Goal: Transaction & Acquisition: Purchase product/service

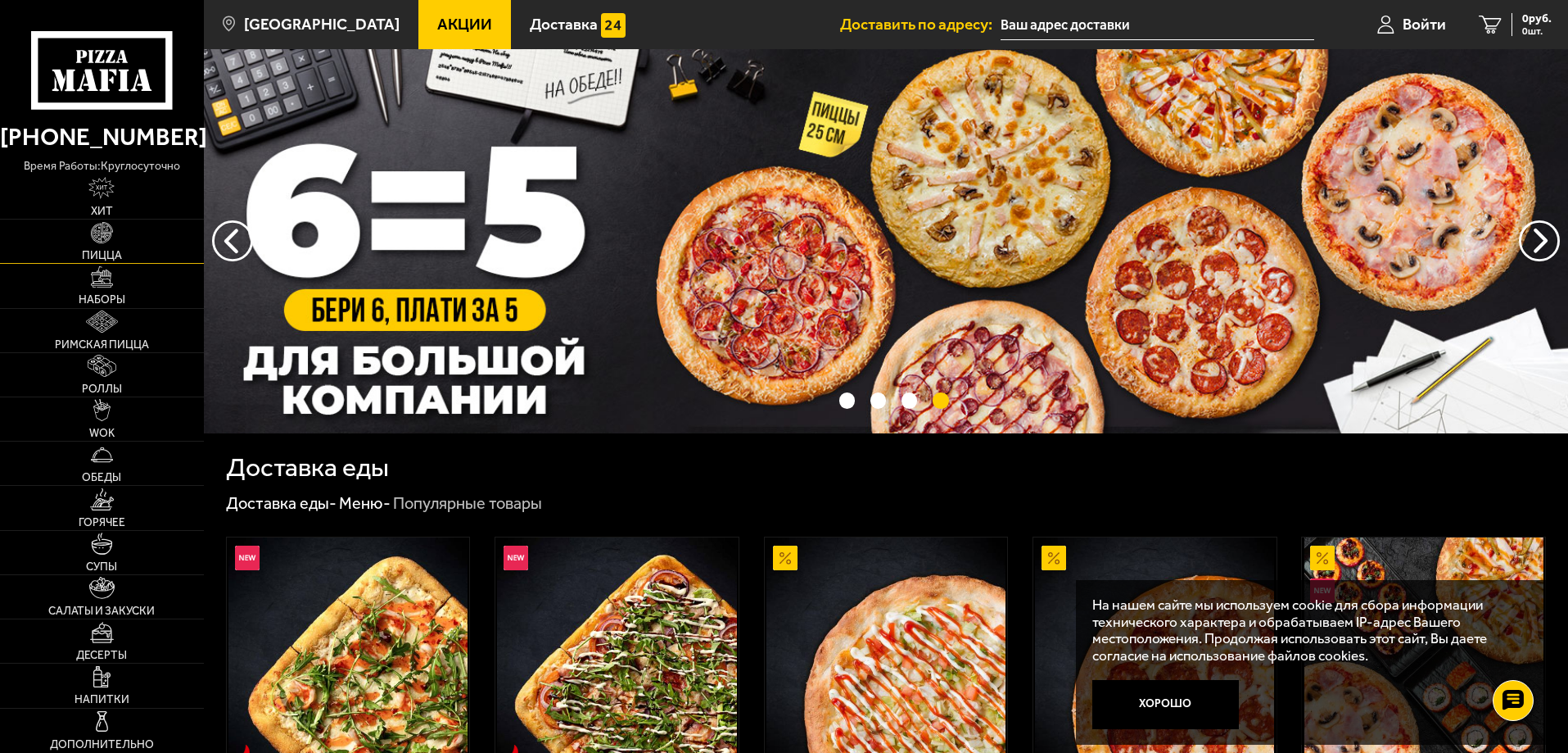
click at [97, 240] on img at bounding box center [102, 233] width 22 height 22
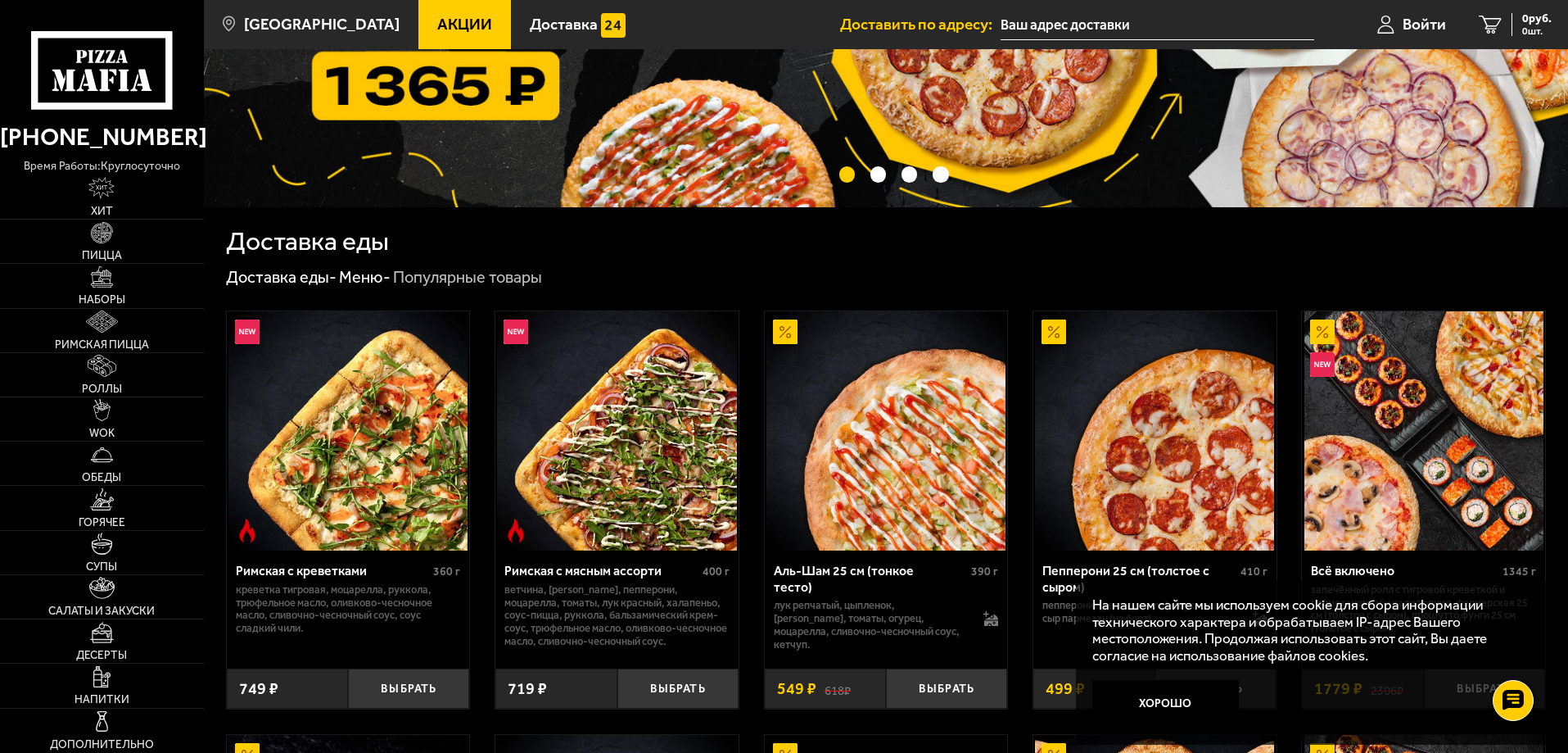
scroll to position [245, 0]
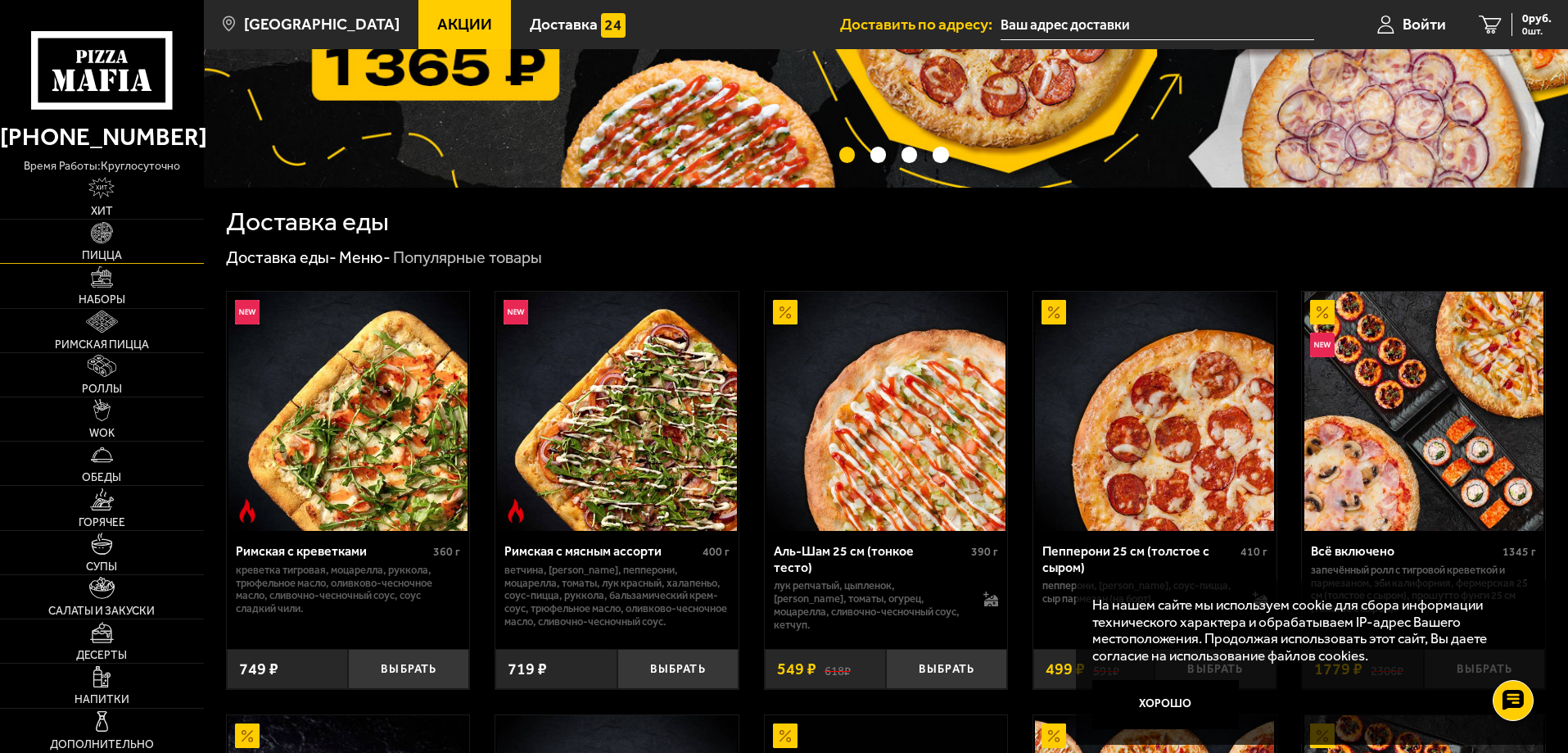
click at [94, 230] on img at bounding box center [102, 233] width 22 height 22
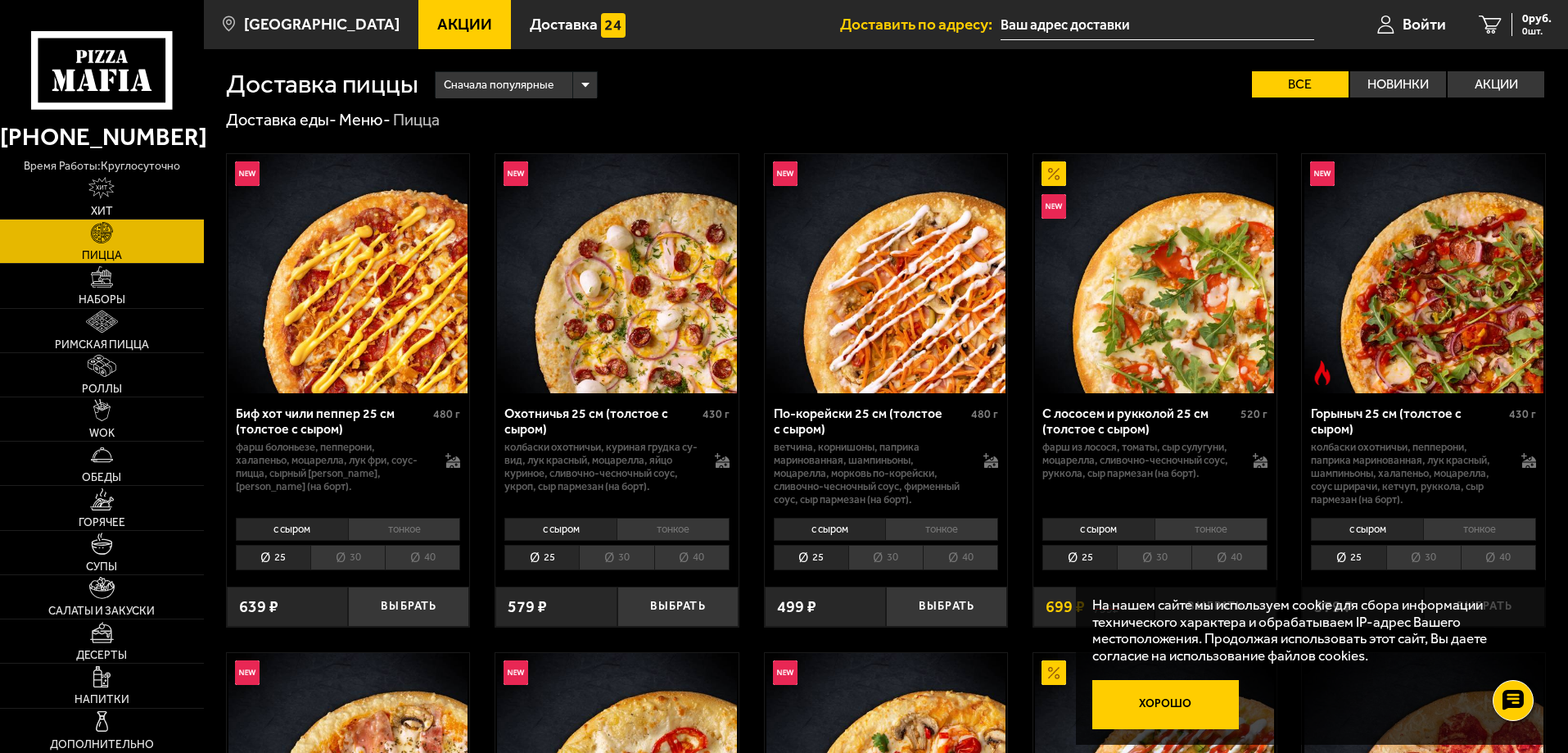
click at [1179, 719] on button "Хорошо" at bounding box center [1166, 704] width 147 height 49
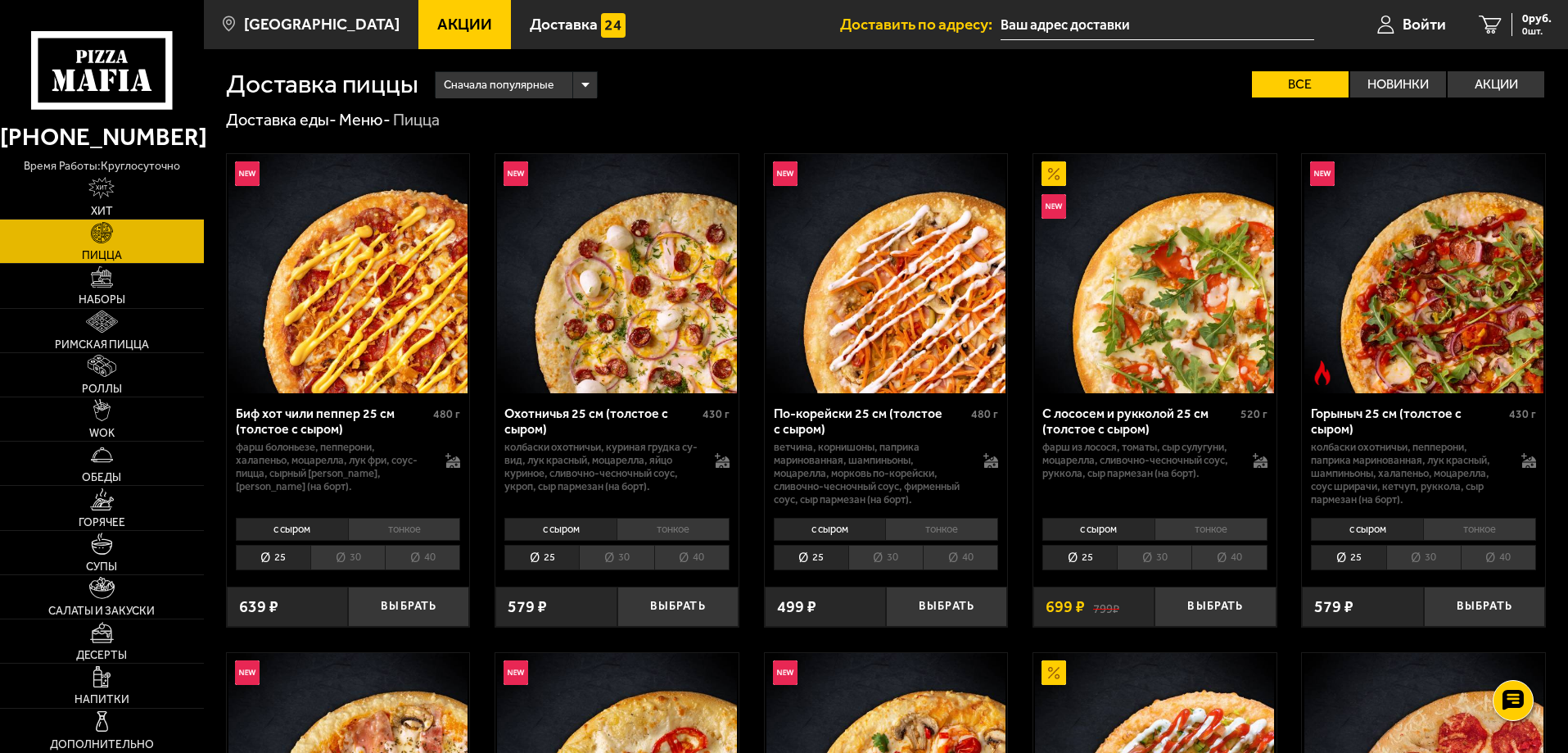
click at [359, 552] on li "30" at bounding box center [348, 557] width 75 height 25
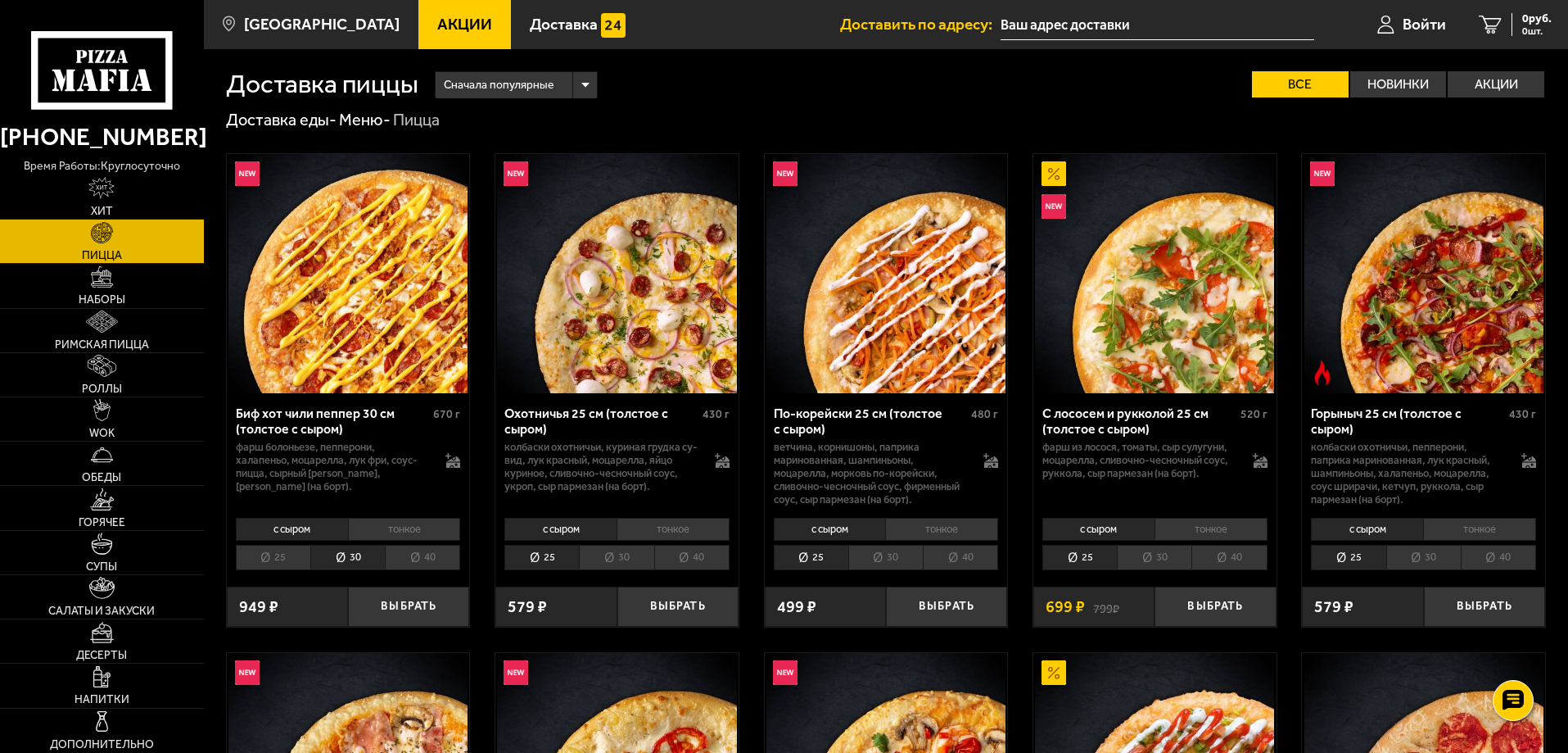
click at [627, 559] on li "30" at bounding box center [616, 557] width 75 height 25
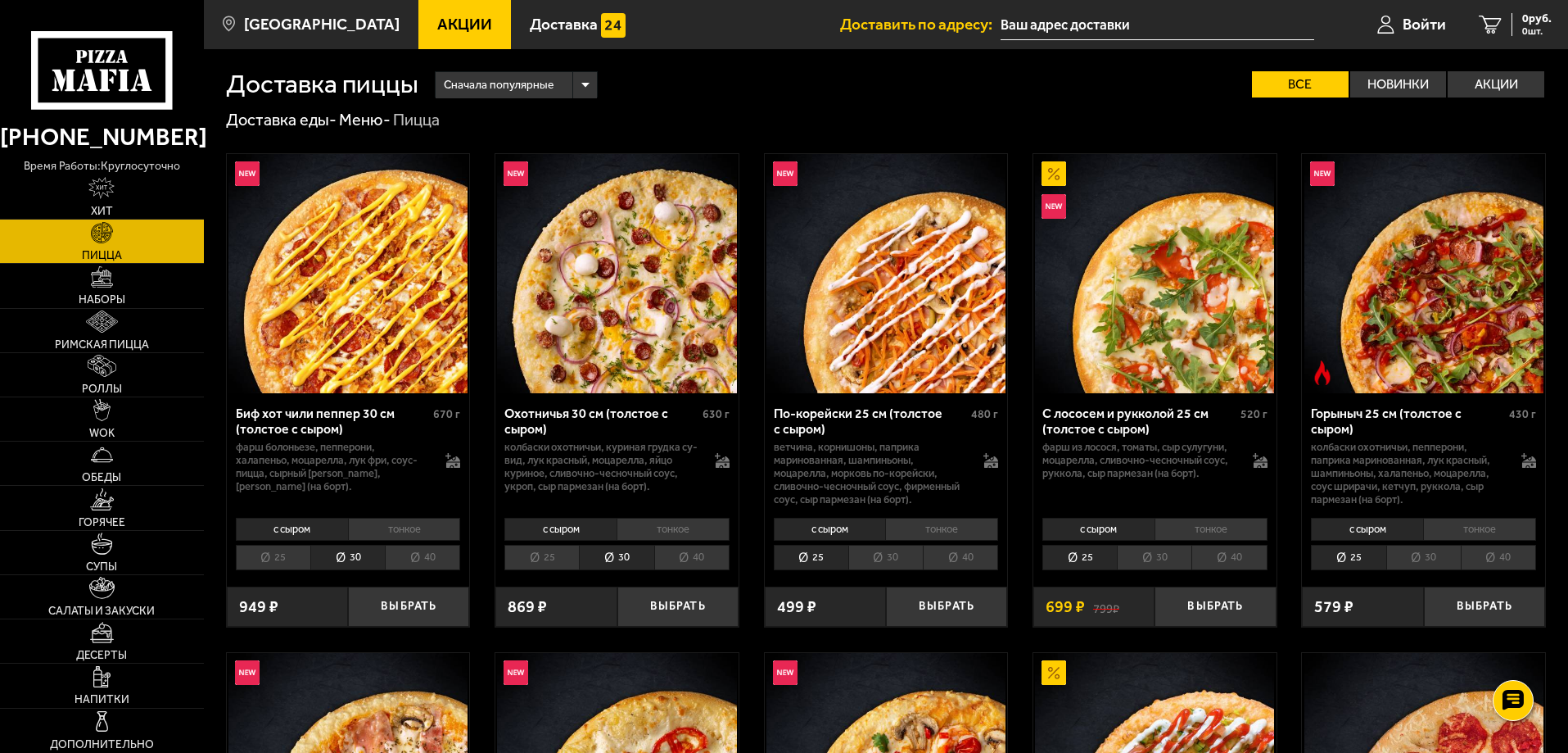
click at [296, 560] on li "25" at bounding box center [273, 557] width 75 height 25
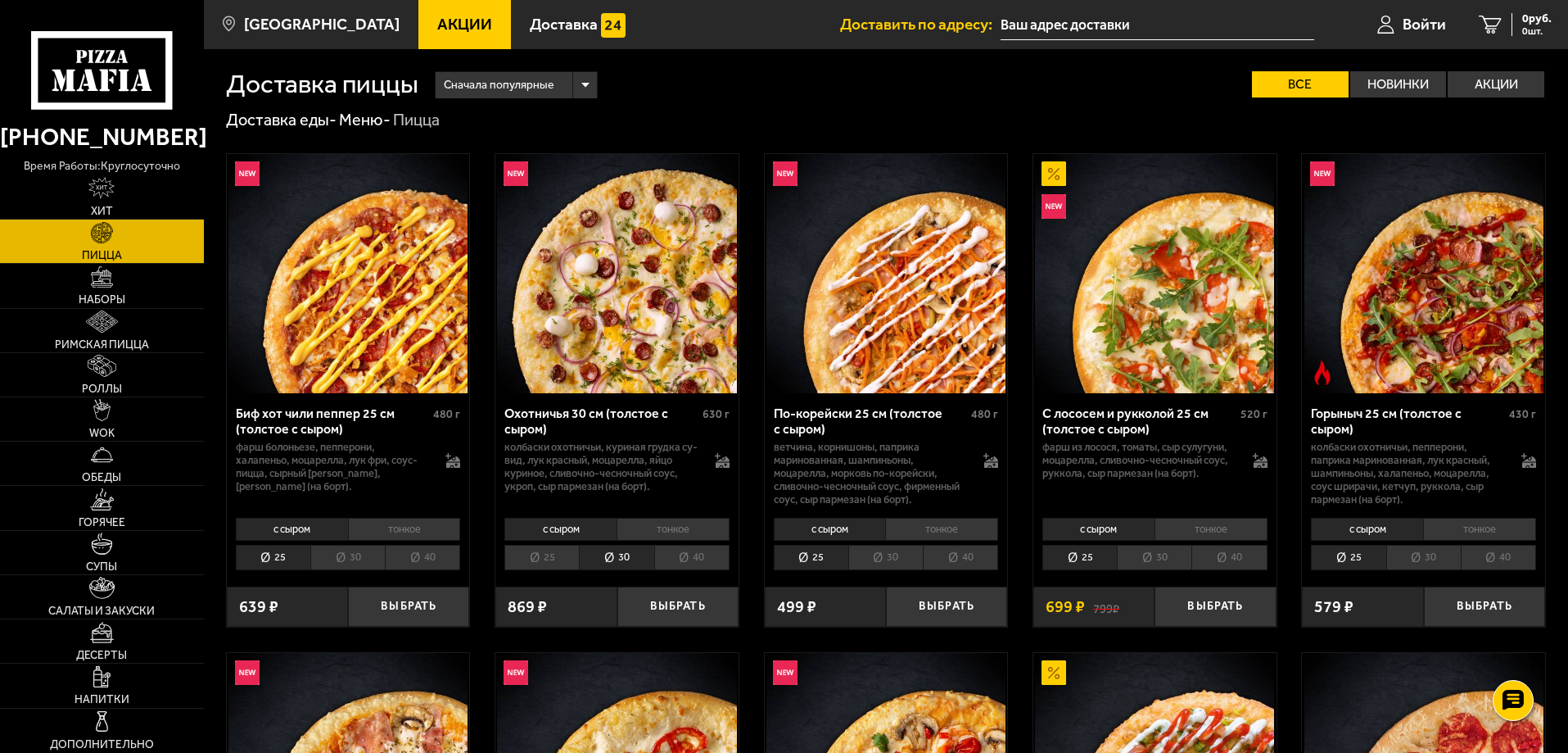
click at [542, 557] on li "25" at bounding box center [541, 557] width 75 height 25
